Goal: Task Accomplishment & Management: Use online tool/utility

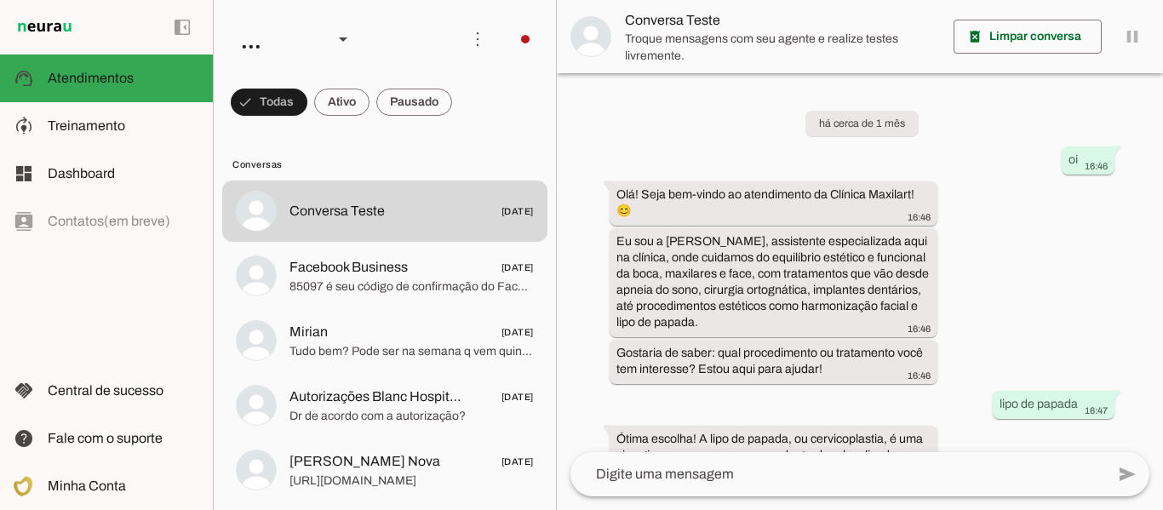
scroll to position [1039, 0]
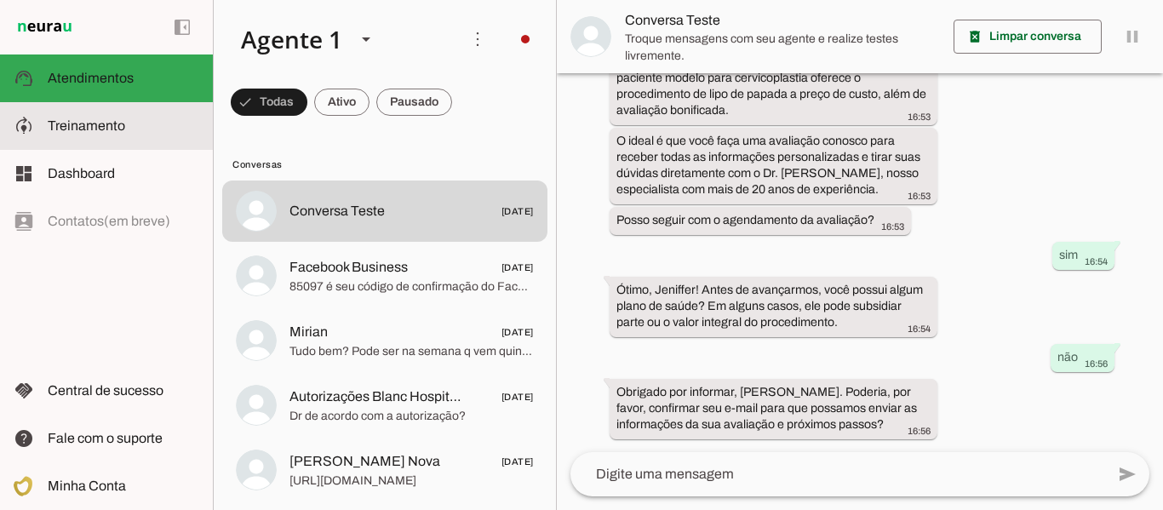
drag, startPoint x: 106, startPoint y: 131, endPoint x: 122, endPoint y: 128, distance: 16.5
click at [107, 131] on span "Treinamento" at bounding box center [86, 125] width 77 height 14
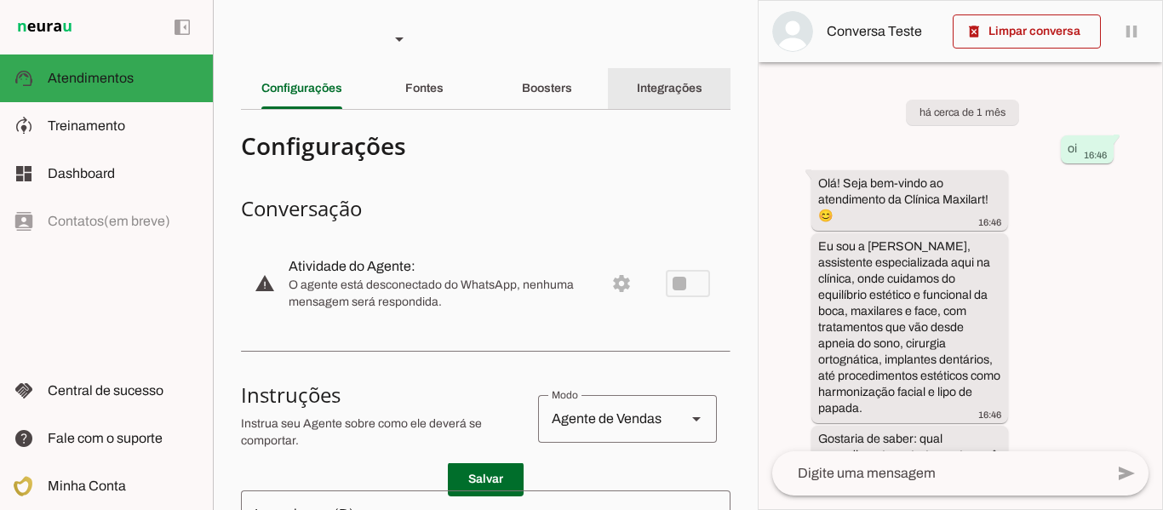
click at [637, 94] on div "Integrações" at bounding box center [670, 88] width 66 height 41
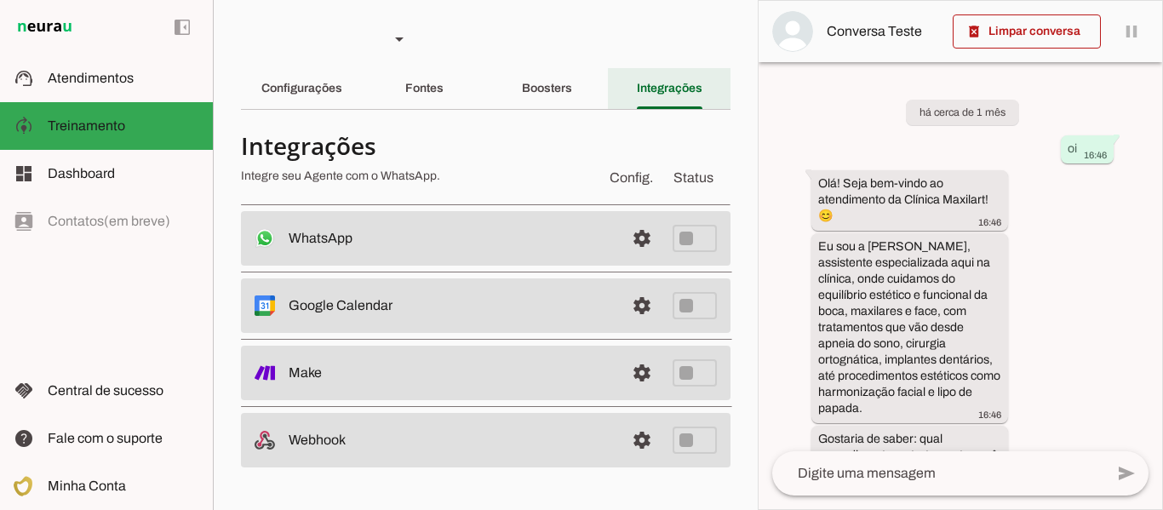
scroll to position [1660, 0]
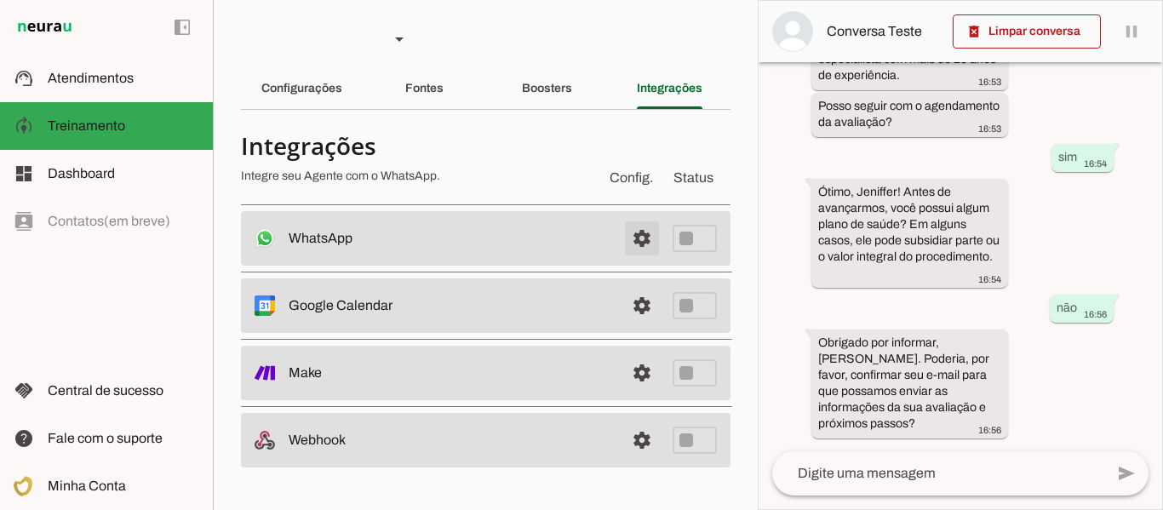
click at [634, 228] on span at bounding box center [641, 238] width 41 height 41
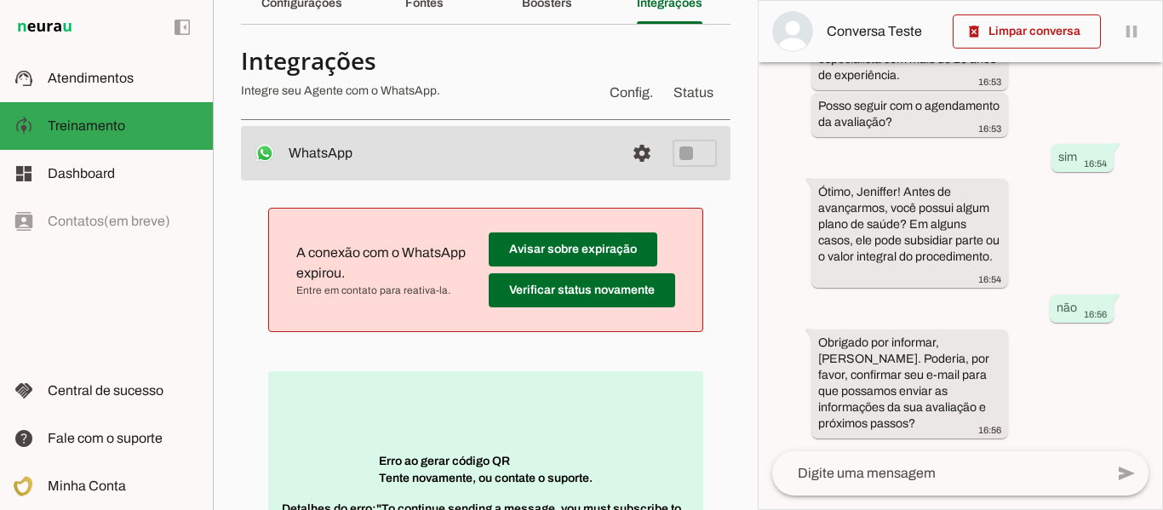
scroll to position [255, 0]
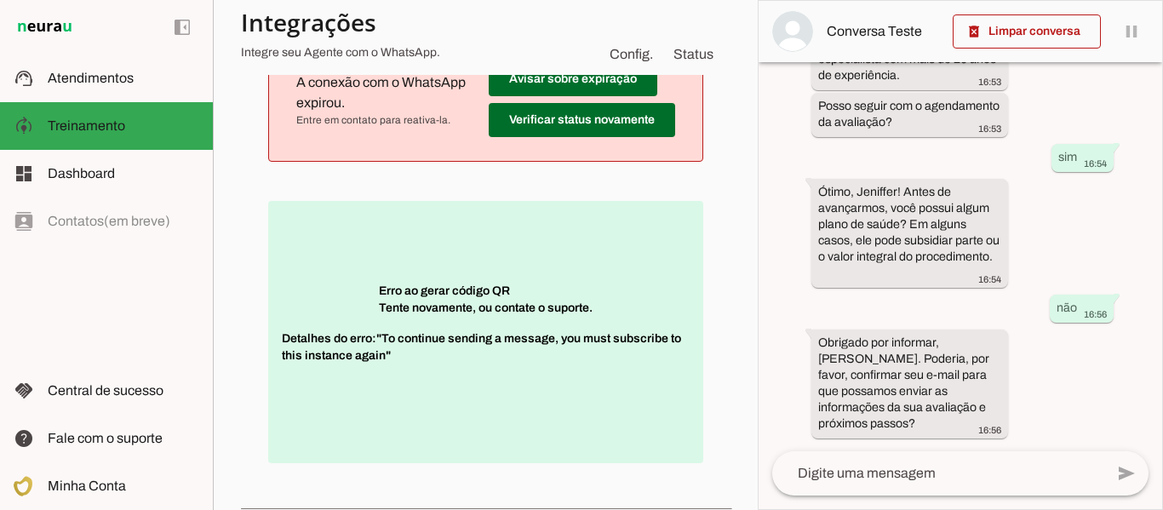
drag, startPoint x: 386, startPoint y: 352, endPoint x: 478, endPoint y: 349, distance: 92.0
click at [477, 350] on span "Detalhes do erro: "To continue sending a message, you must subscribe to this in…" at bounding box center [486, 355] width 408 height 51
click at [479, 349] on span "Detalhes do erro: "To continue sending a message, you must subscribe to this in…" at bounding box center [486, 355] width 408 height 51
drag, startPoint x: 512, startPoint y: 357, endPoint x: 622, endPoint y: 357, distance: 109.8
click at [617, 357] on span "Detalhes do erro: "To continue sending a message, you must subscribe to this in…" at bounding box center [486, 355] width 408 height 51
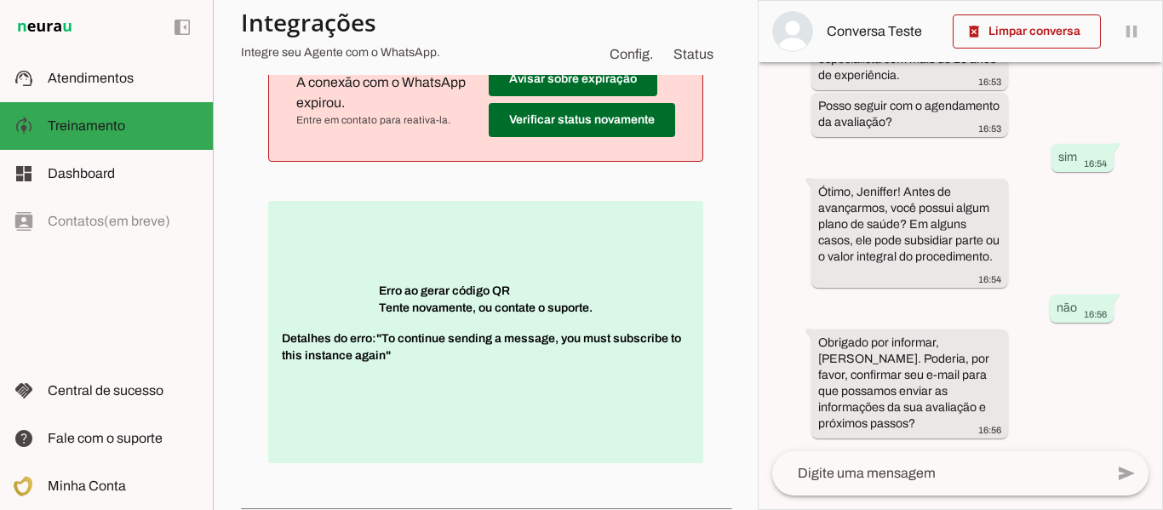
click at [620, 357] on span "Detalhes do erro: "To continue sending a message, you must subscribe to this in…" at bounding box center [486, 355] width 408 height 51
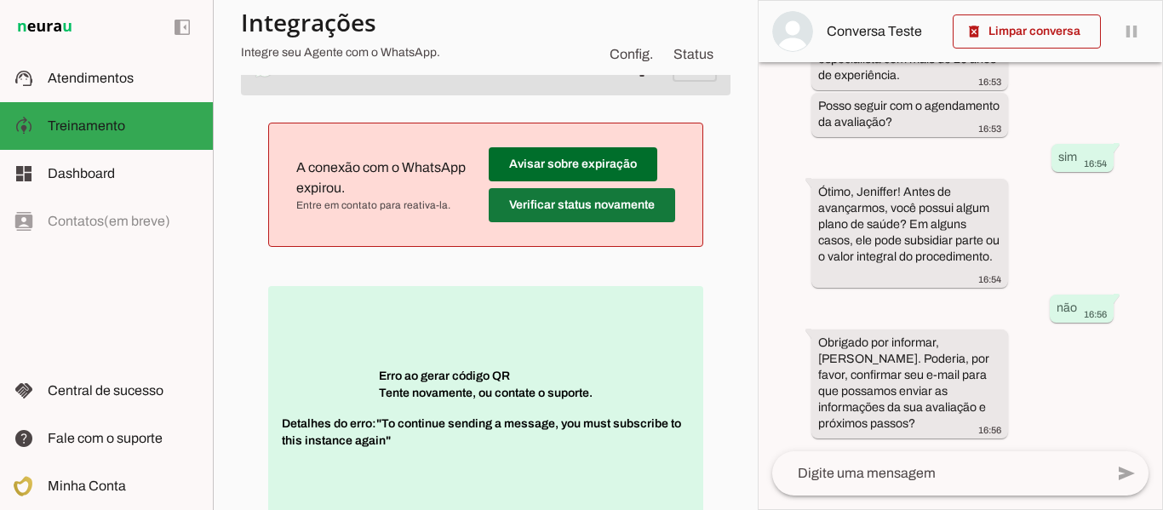
click at [542, 204] on span at bounding box center [581, 205] width 186 height 41
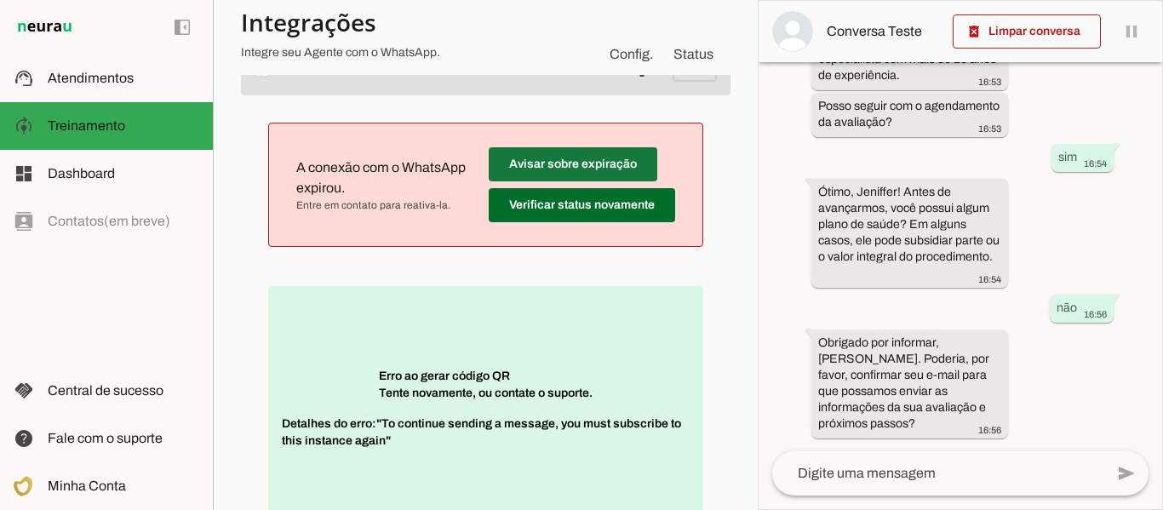
click at [536, 163] on span at bounding box center [572, 164] width 169 height 41
